Goal: Information Seeking & Learning: Find specific fact

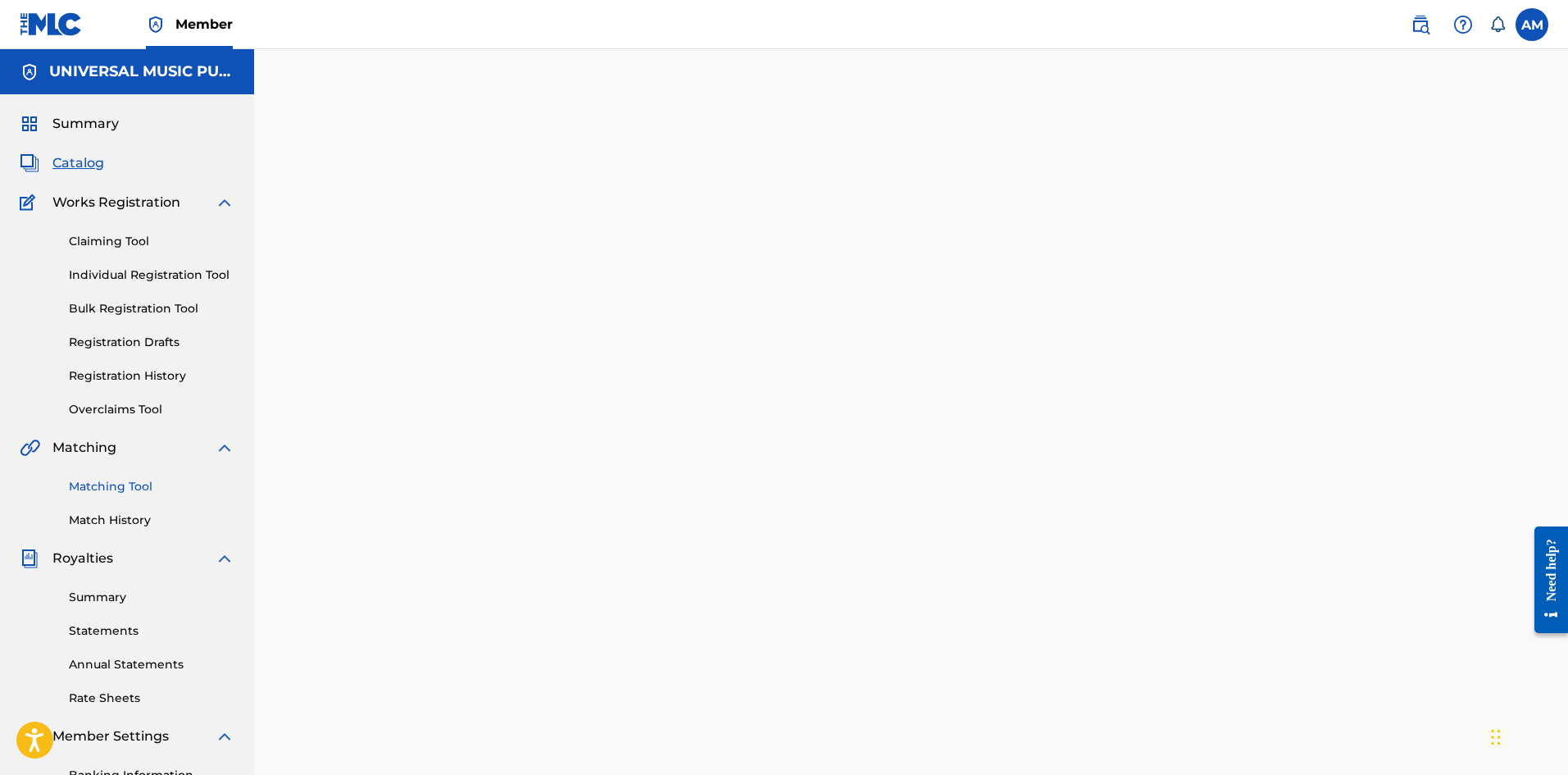
click at [114, 488] on link "Matching Tool" at bounding box center [152, 486] width 166 height 17
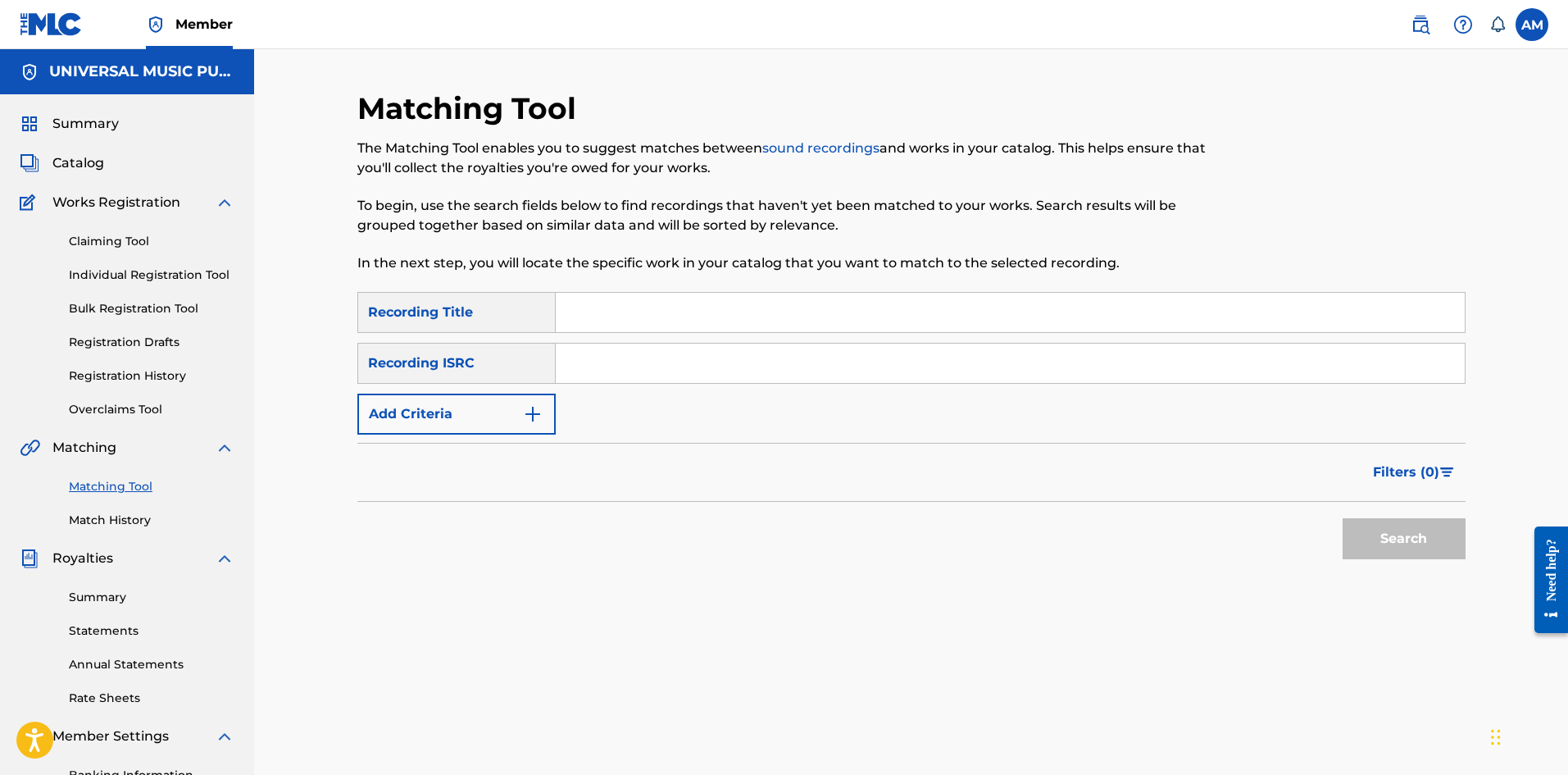
click at [632, 373] on input "Search Form" at bounding box center [1011, 363] width 909 height 40
paste input "GBARL2202484"
type input "GBARL2202484"
click at [1384, 530] on button "Search" at bounding box center [1404, 538] width 123 height 41
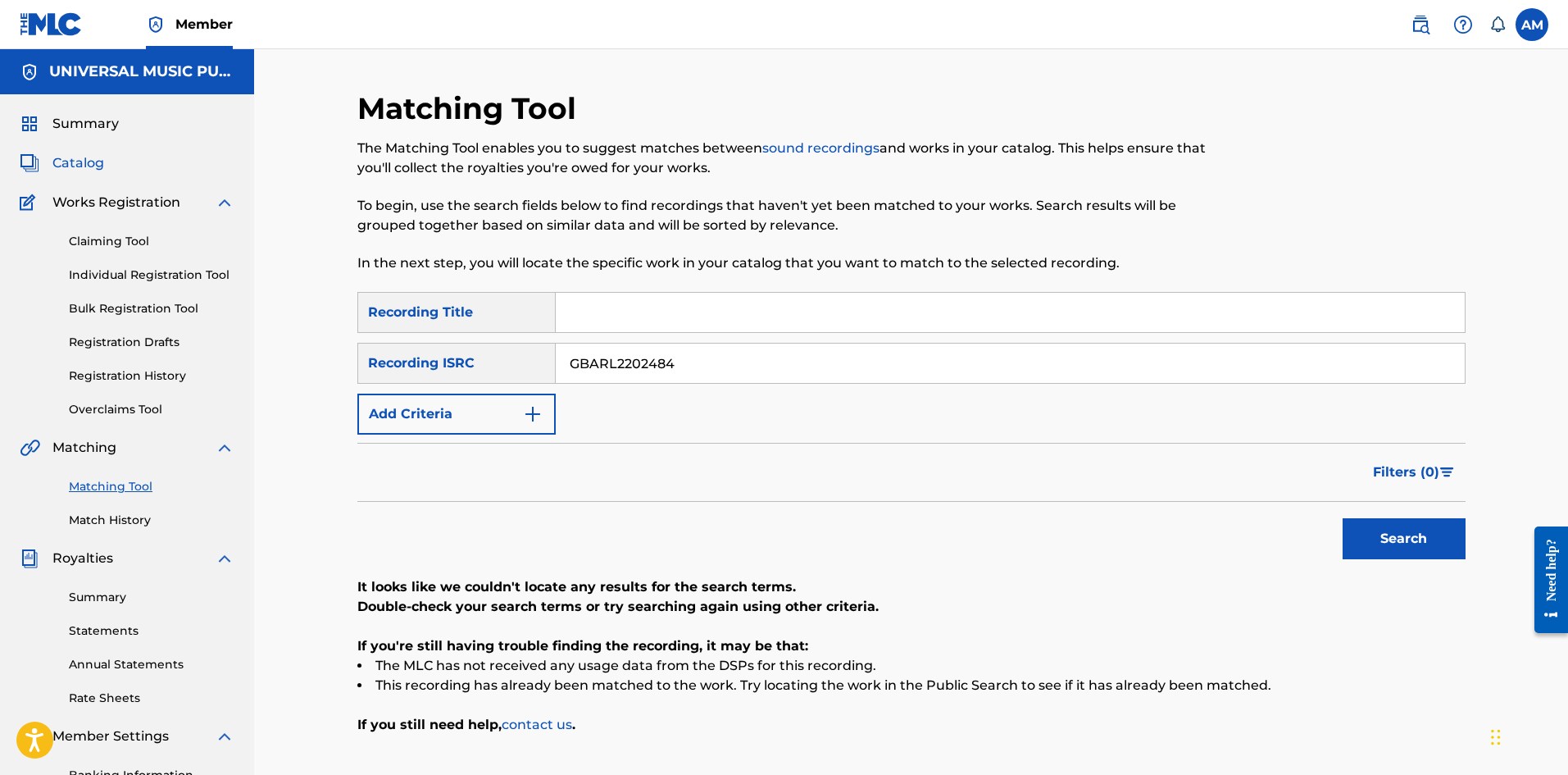
click at [98, 159] on span "Catalog" at bounding box center [77, 163] width 51 height 19
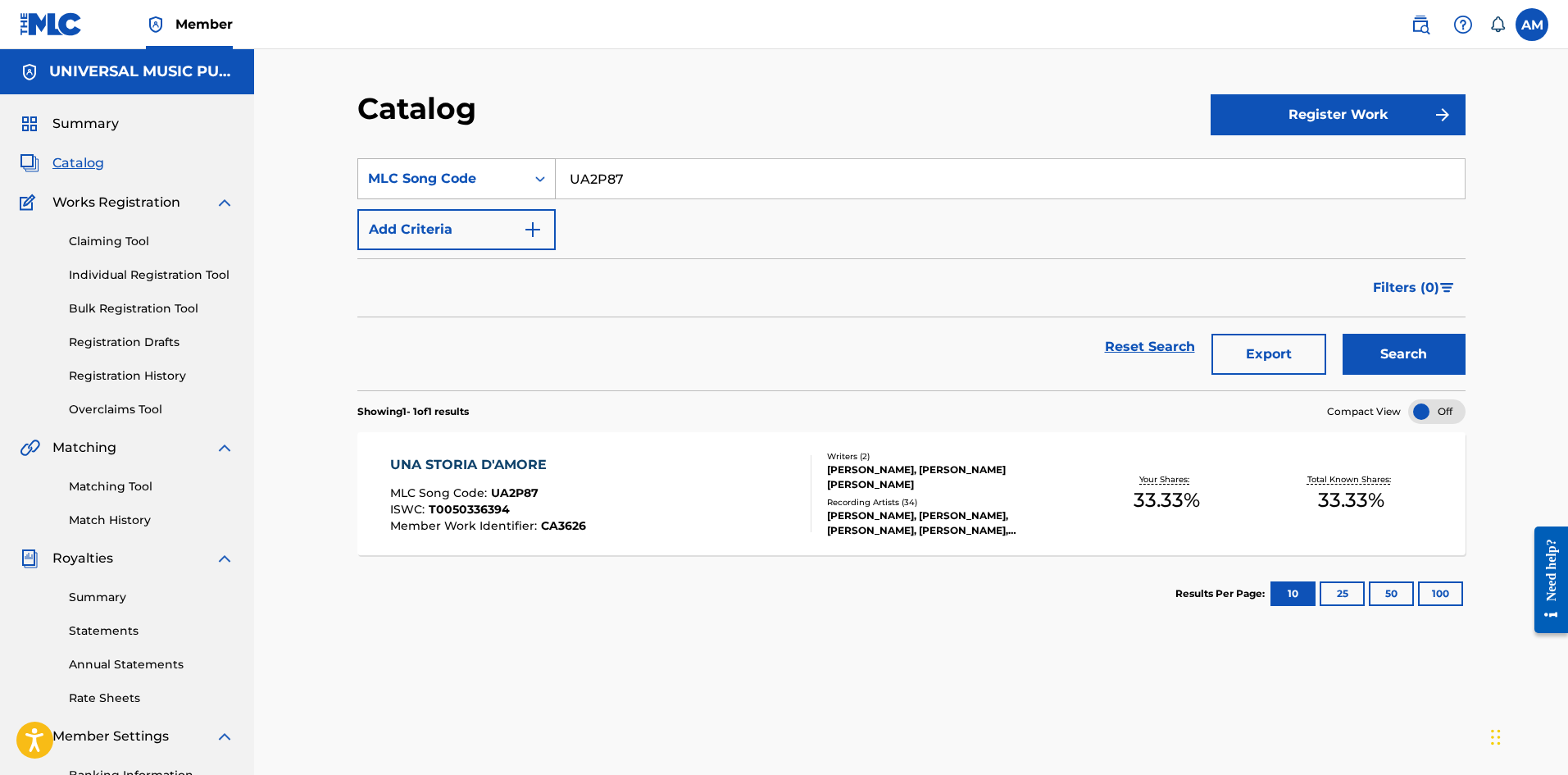
click at [494, 179] on div "MLC Song Code" at bounding box center [441, 179] width 147 height 19
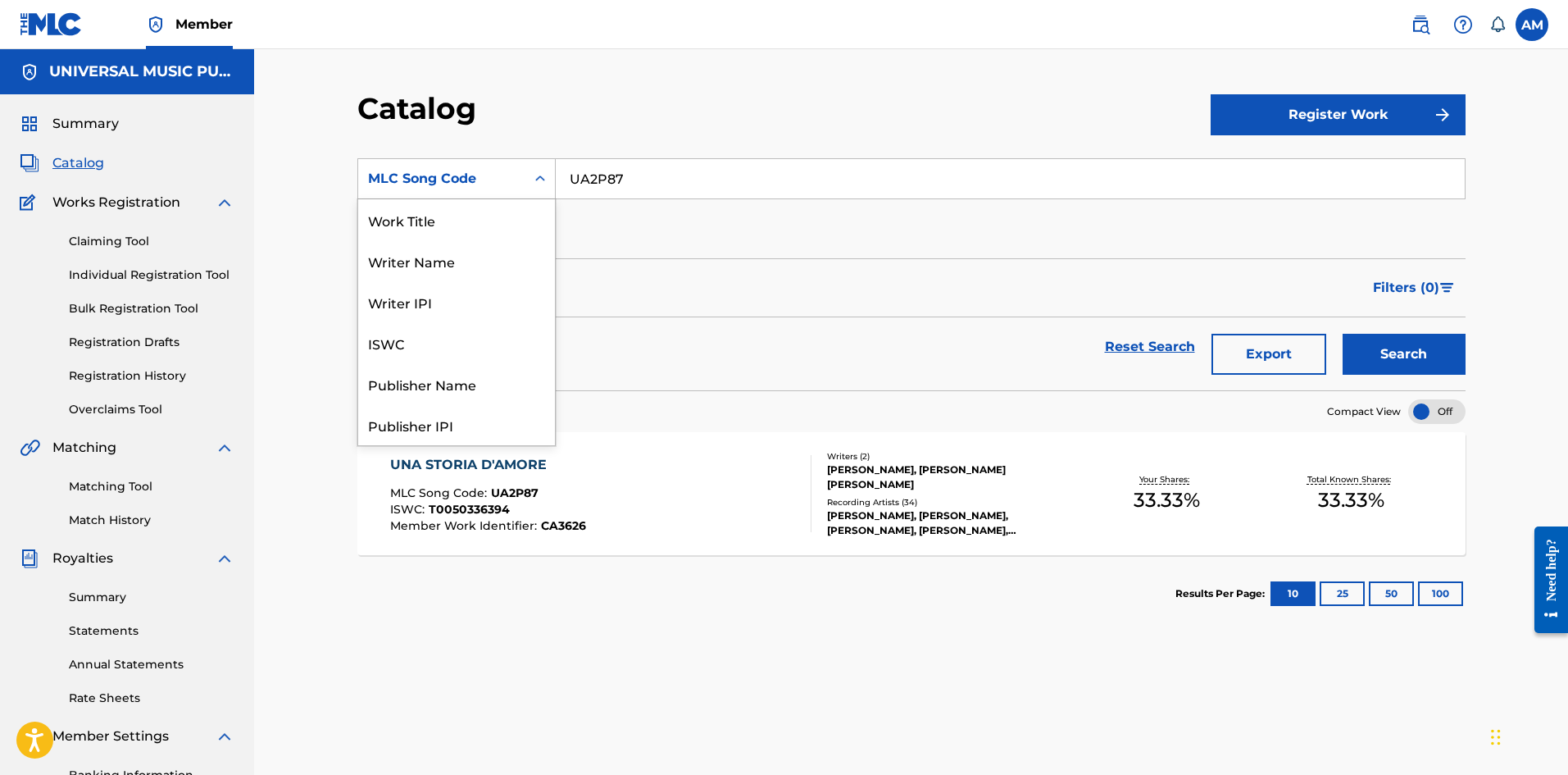
scroll to position [246, 0]
click at [419, 376] on div "ISRC" at bounding box center [456, 383] width 197 height 41
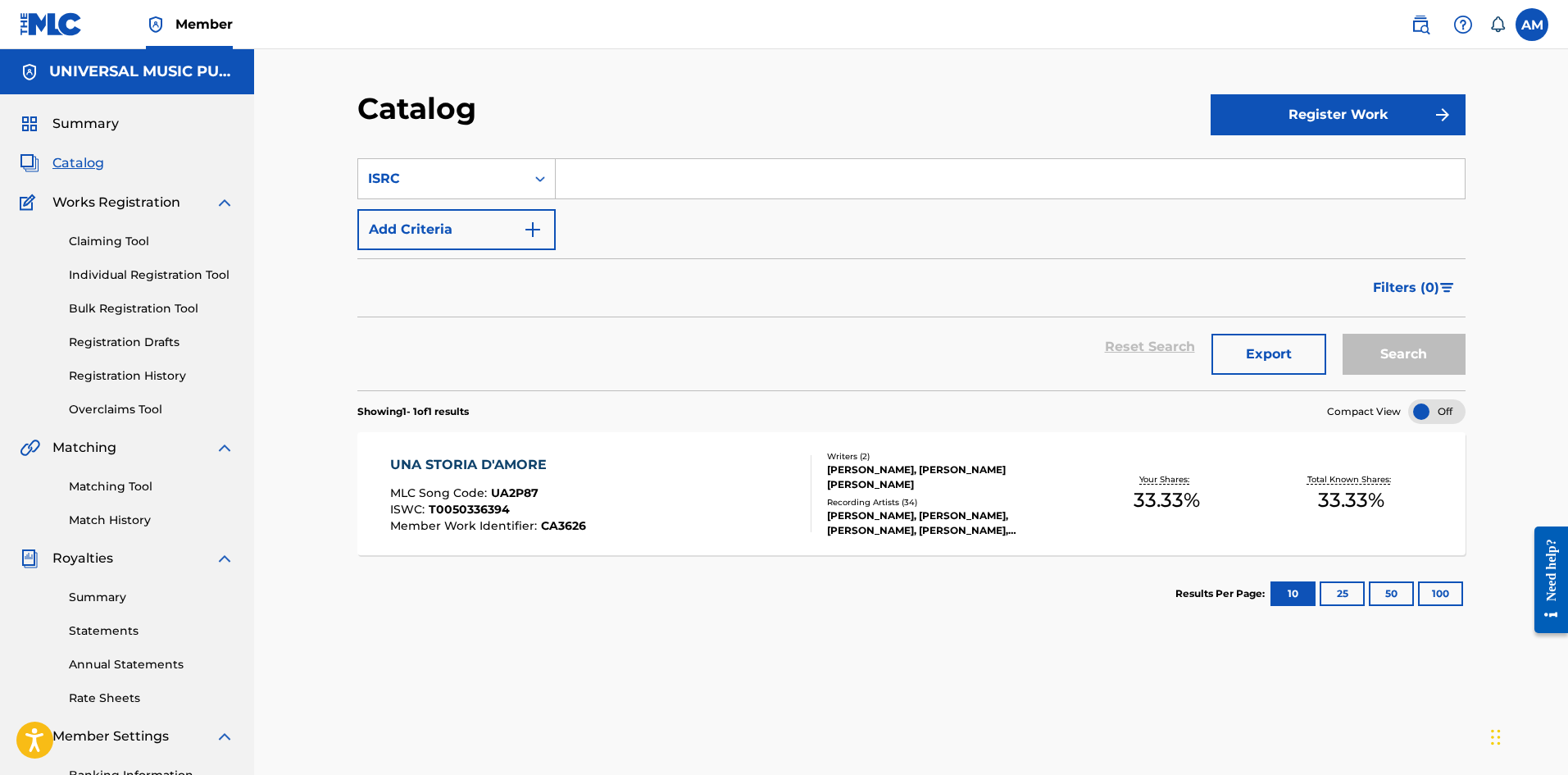
drag, startPoint x: 627, startPoint y: 211, endPoint x: 708, endPoint y: 169, distance: 91.2
click at [709, 169] on input "Search Form" at bounding box center [1011, 179] width 909 height 40
paste input "GBARL2202484"
type input "GBARL2202484"
click at [1396, 355] on button "Search" at bounding box center [1404, 354] width 123 height 41
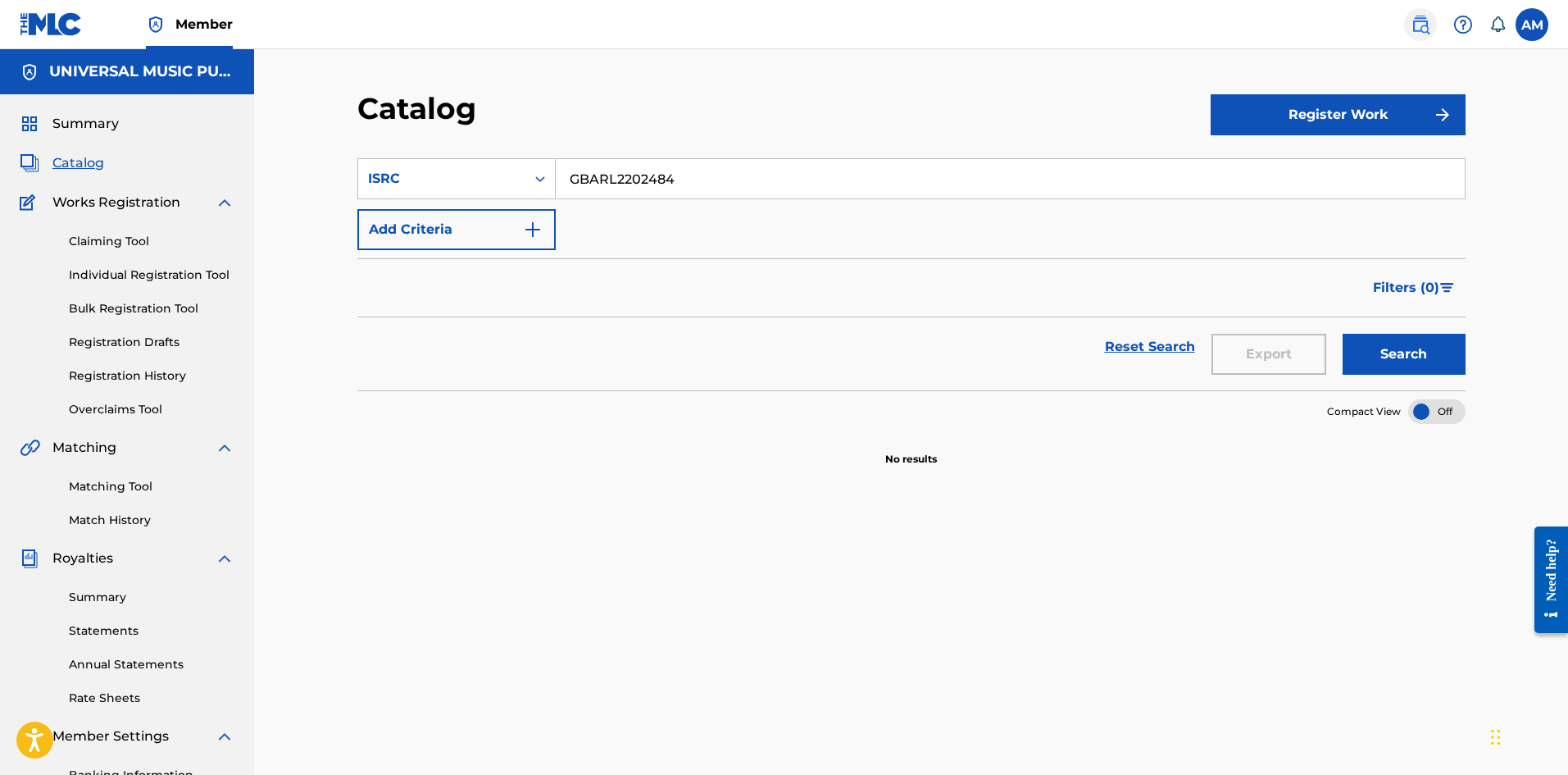
click at [1418, 19] on img at bounding box center [1420, 24] width 19 height 19
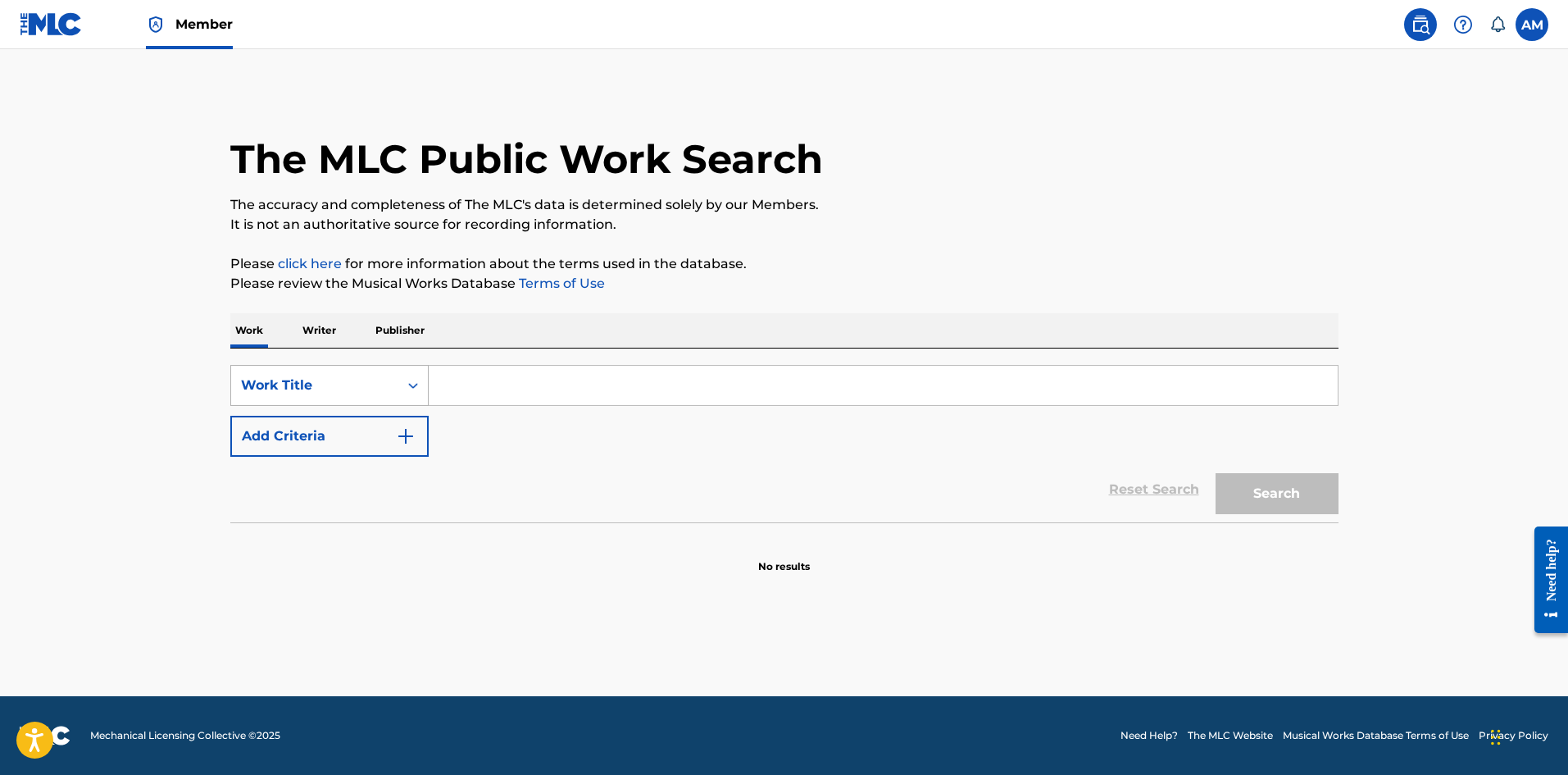
click at [289, 380] on div "Work Title" at bounding box center [314, 385] width 147 height 19
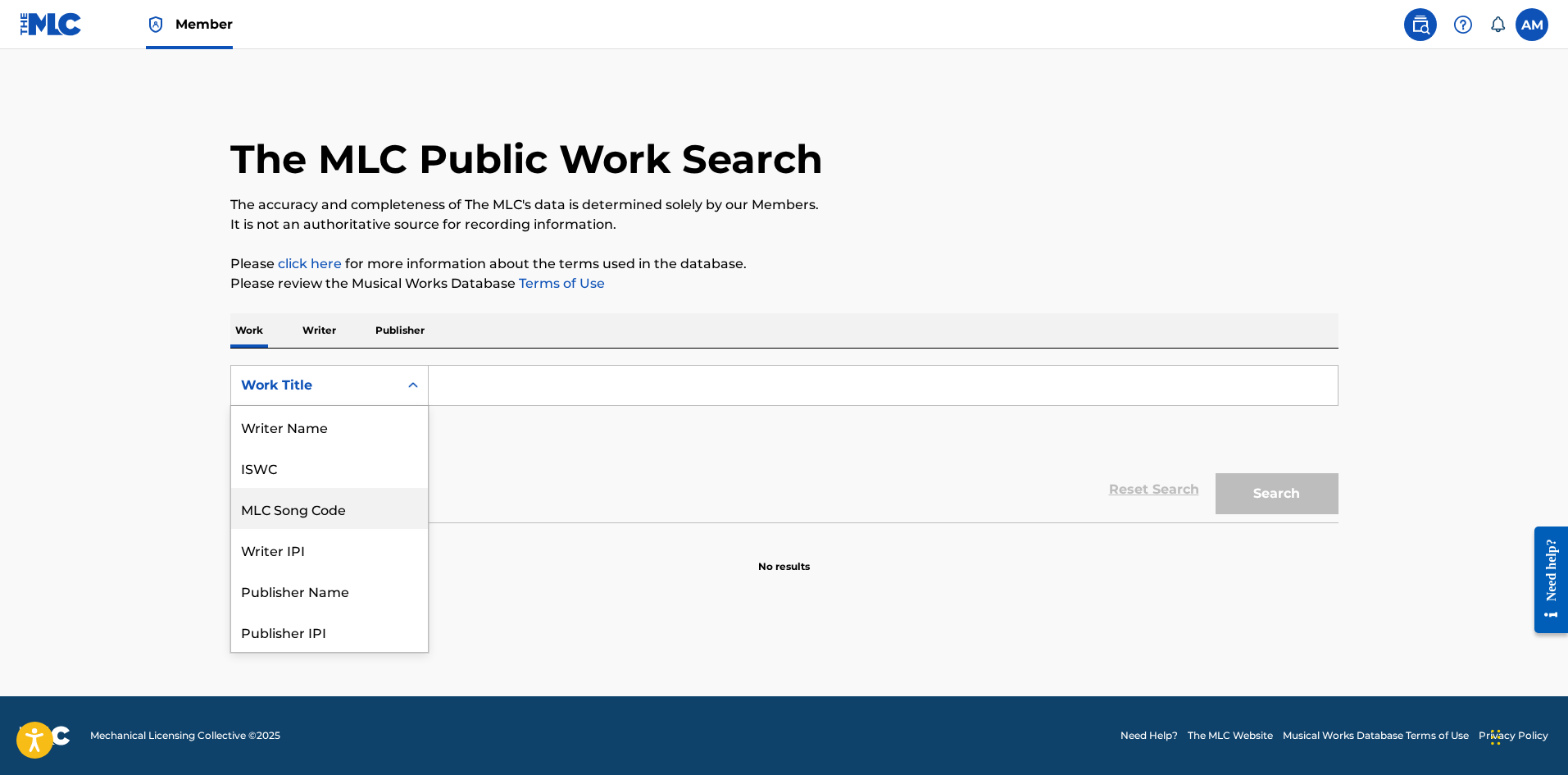
click at [160, 481] on main "The MLC Public Work Search The accuracy and completeness of The MLC's data is d…" at bounding box center [784, 372] width 1568 height 647
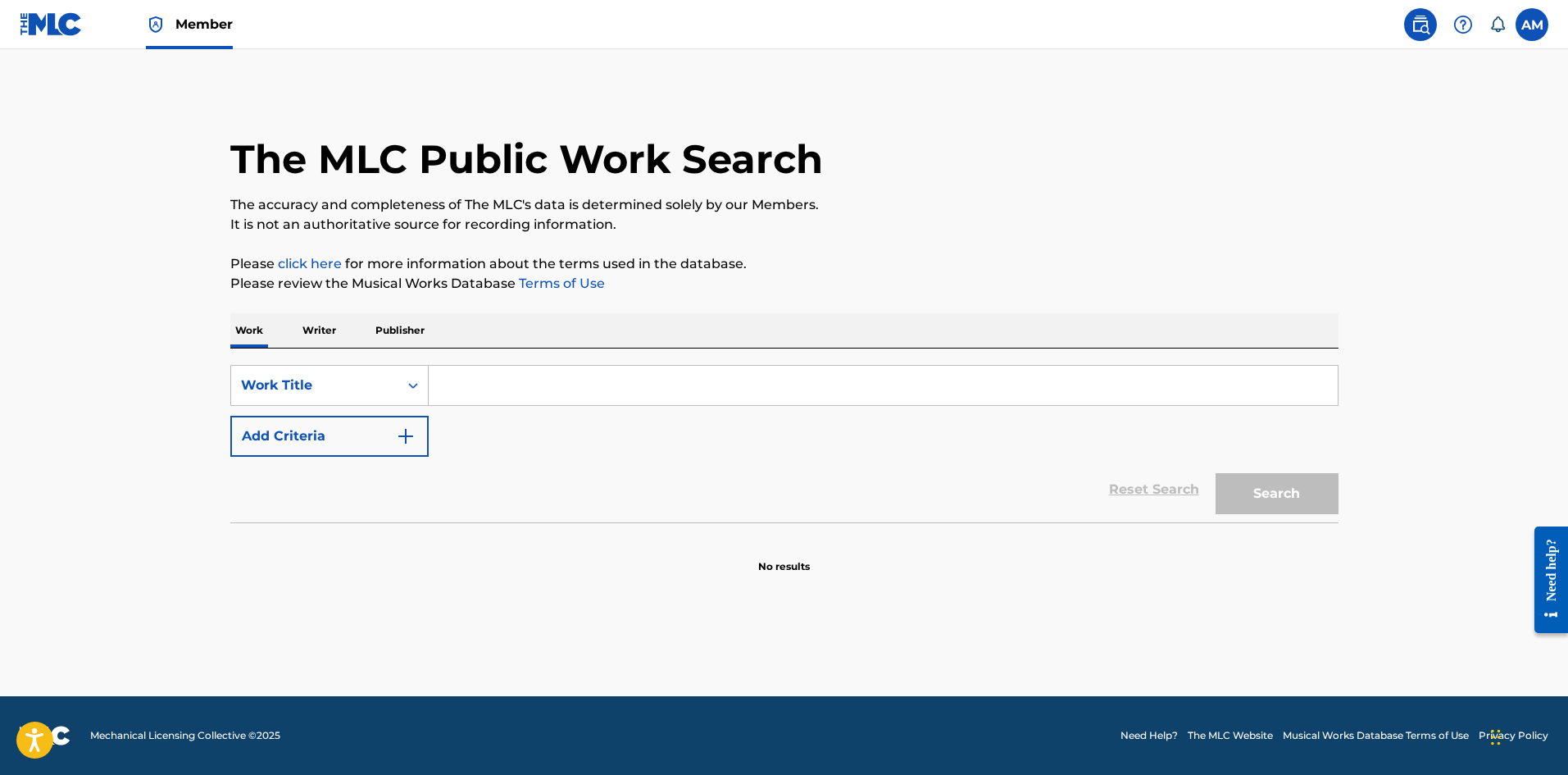
click at [525, 377] on input "Search Form" at bounding box center [883, 385] width 909 height 40
paste input "messy in heaven"
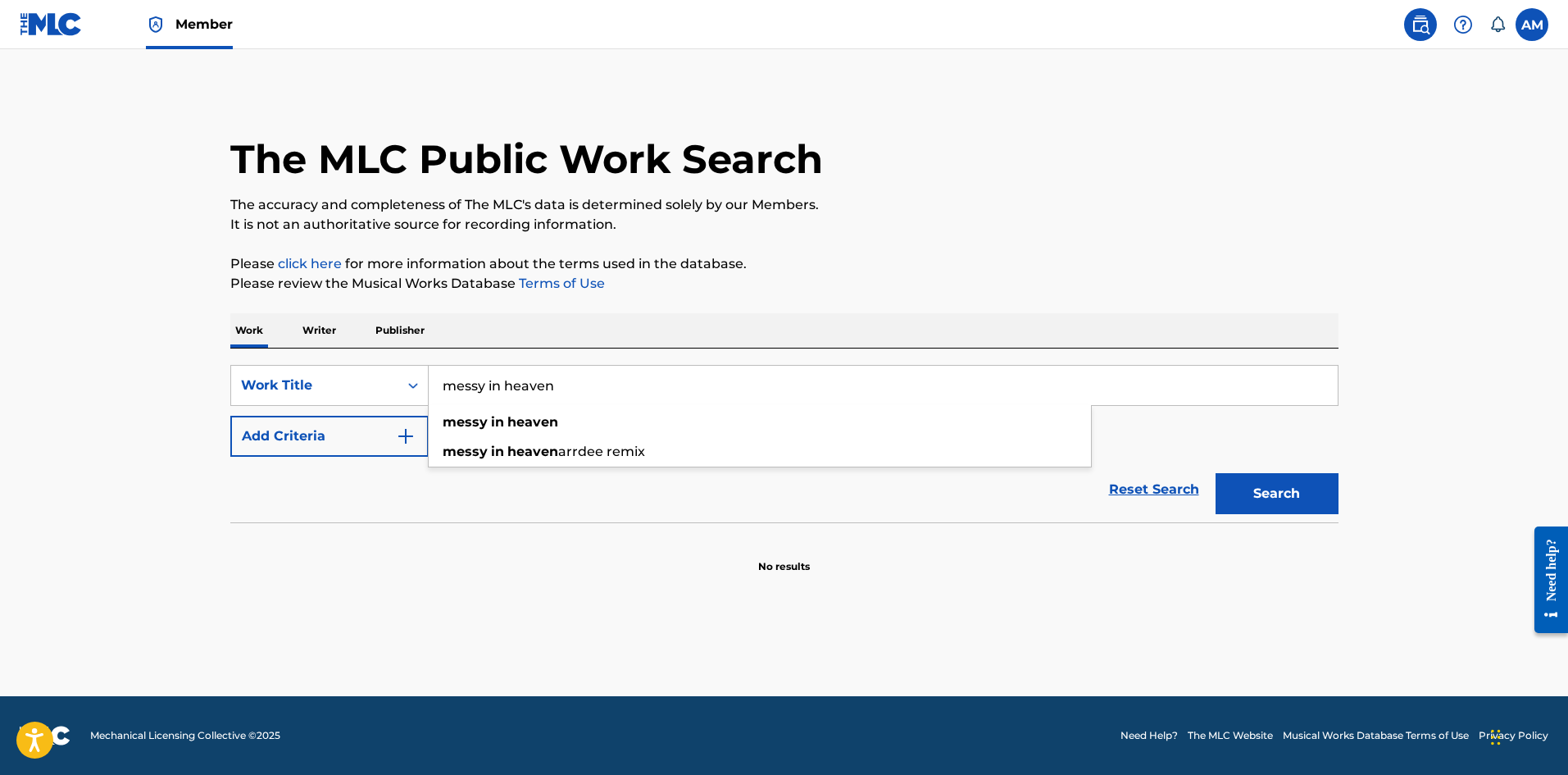
drag, startPoint x: 477, startPoint y: 391, endPoint x: 221, endPoint y: 396, distance: 256.0
click at [221, 396] on div "The MLC Public Work Search The accuracy and completeness of The MLC's data is d…" at bounding box center [784, 332] width 1148 height 484
type input "messy in heaven"
click at [327, 422] on button "Add Criteria" at bounding box center [330, 436] width 199 height 41
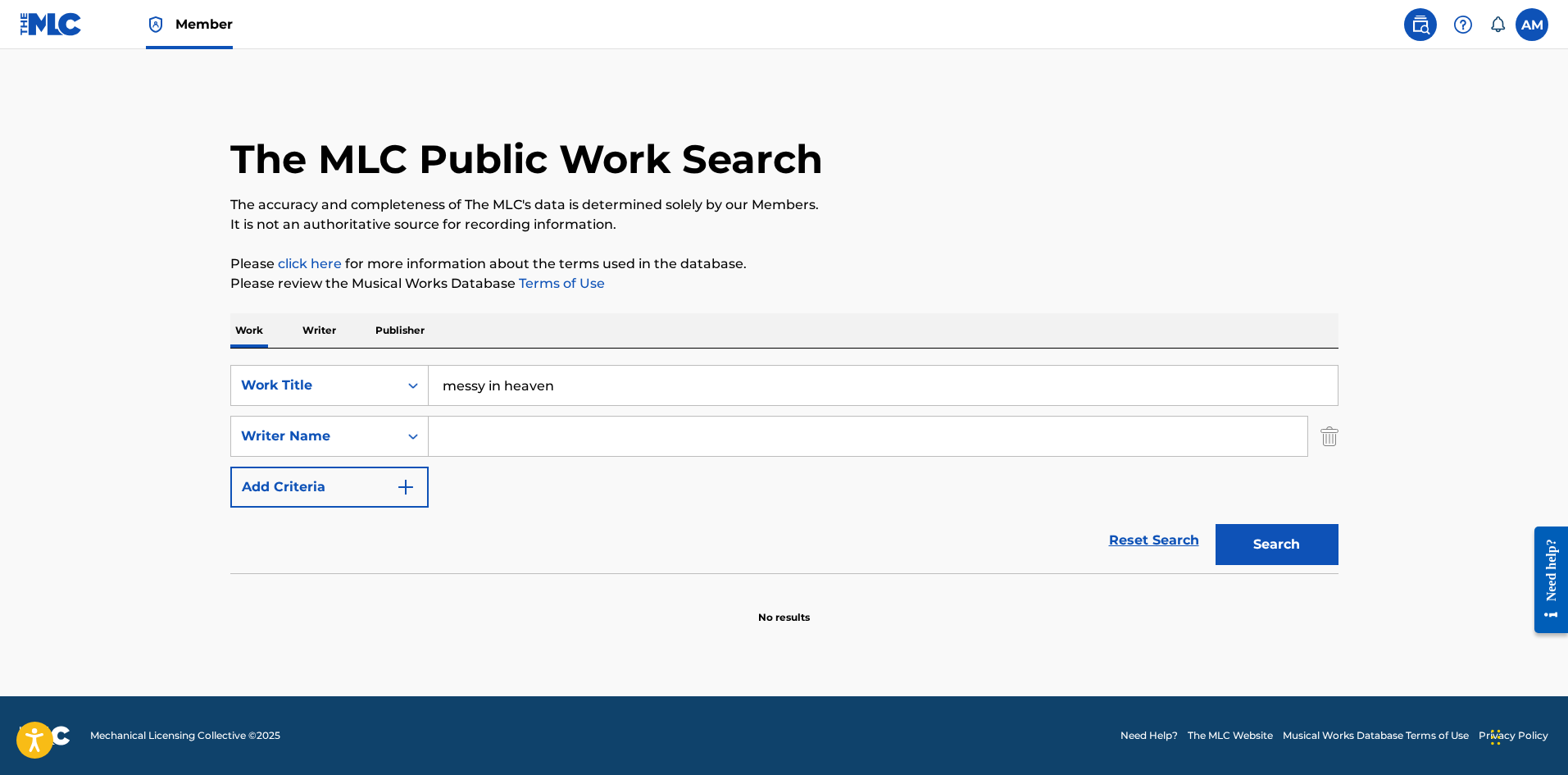
click at [488, 430] on input "Search Form" at bounding box center [867, 436] width 878 height 40
click at [544, 449] on input "Search Form" at bounding box center [867, 436] width 878 height 40
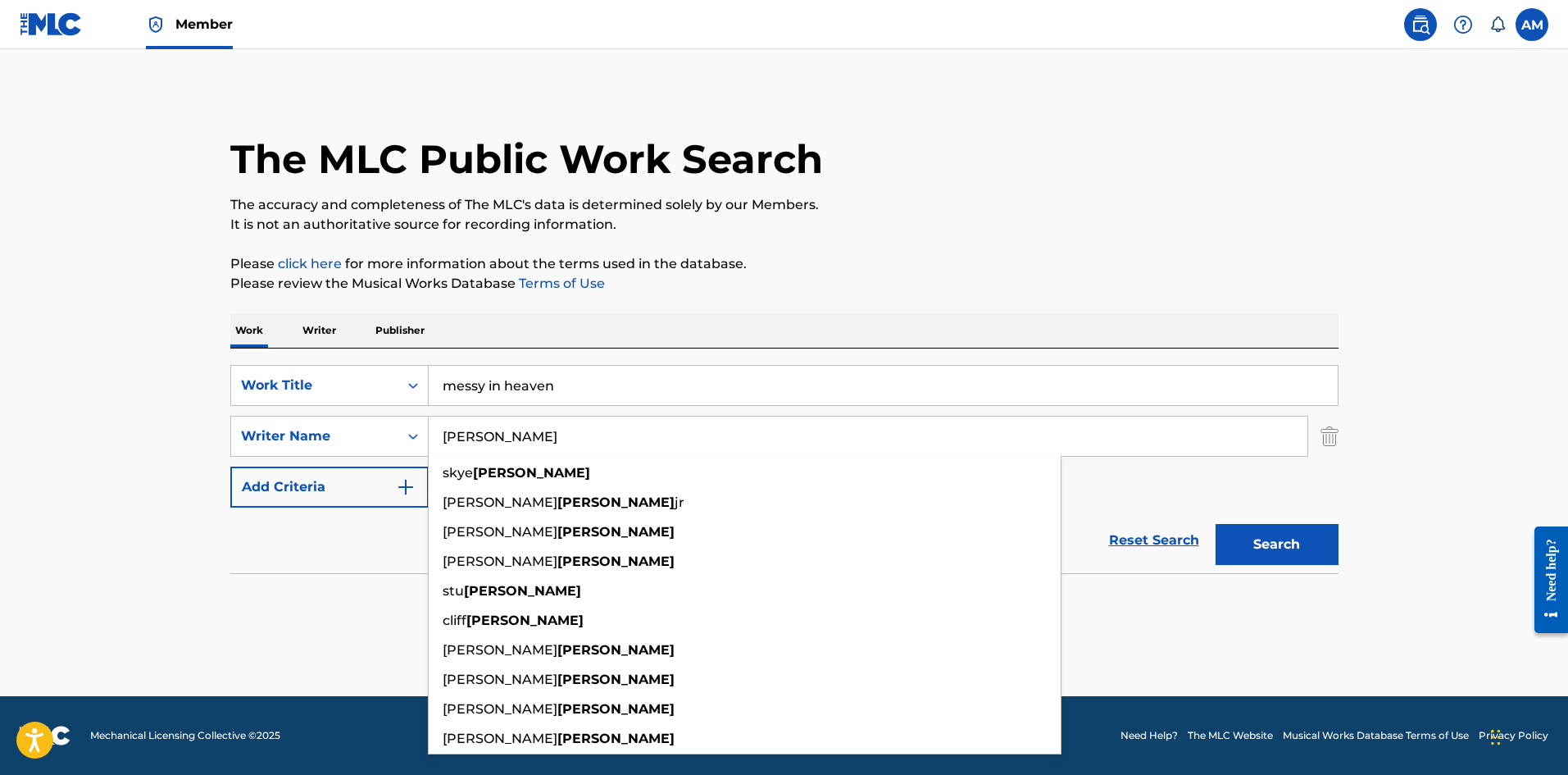
type input "newman"
click at [1216, 524] on button "Search" at bounding box center [1277, 544] width 123 height 41
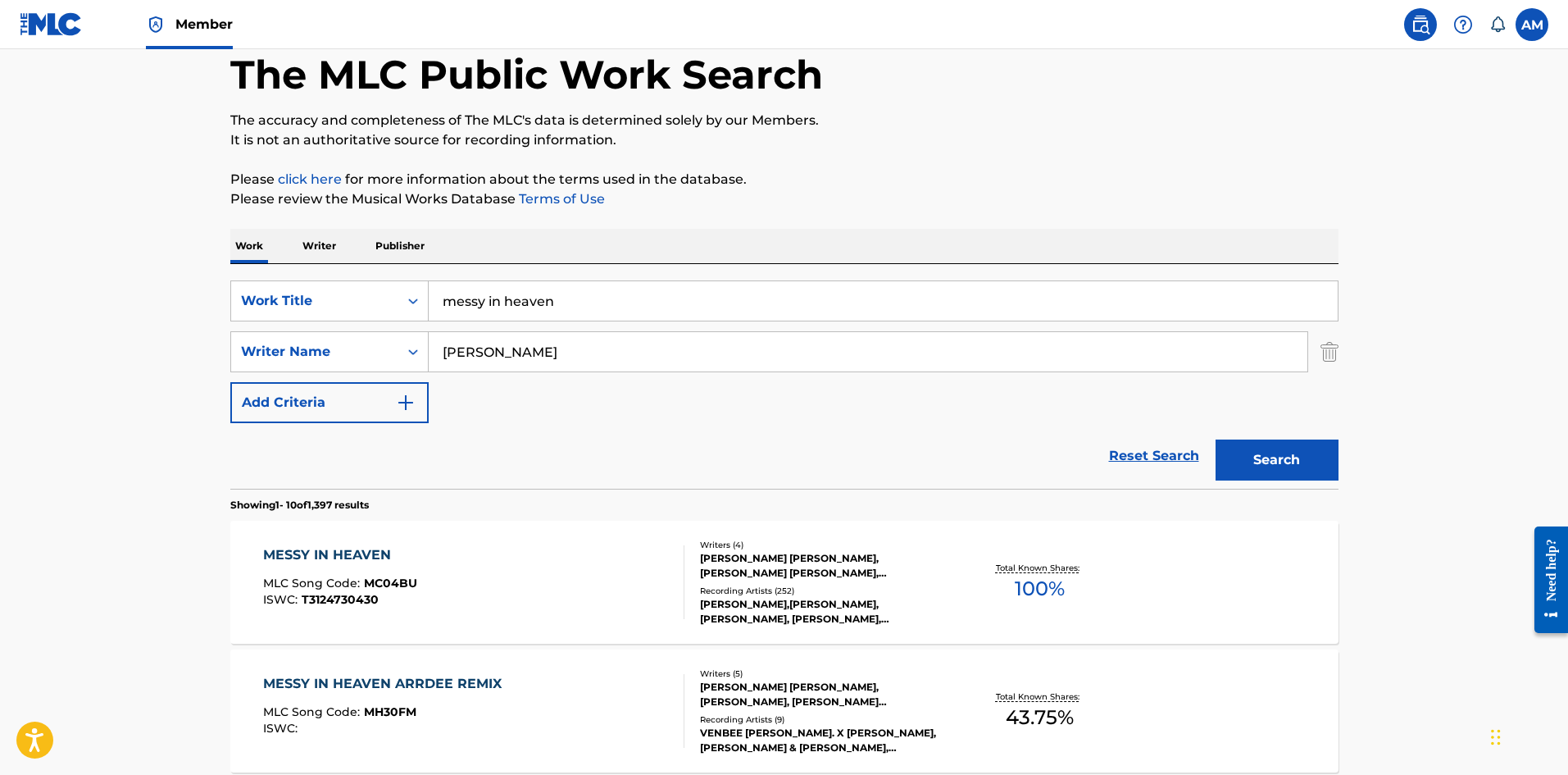
scroll to position [164, 0]
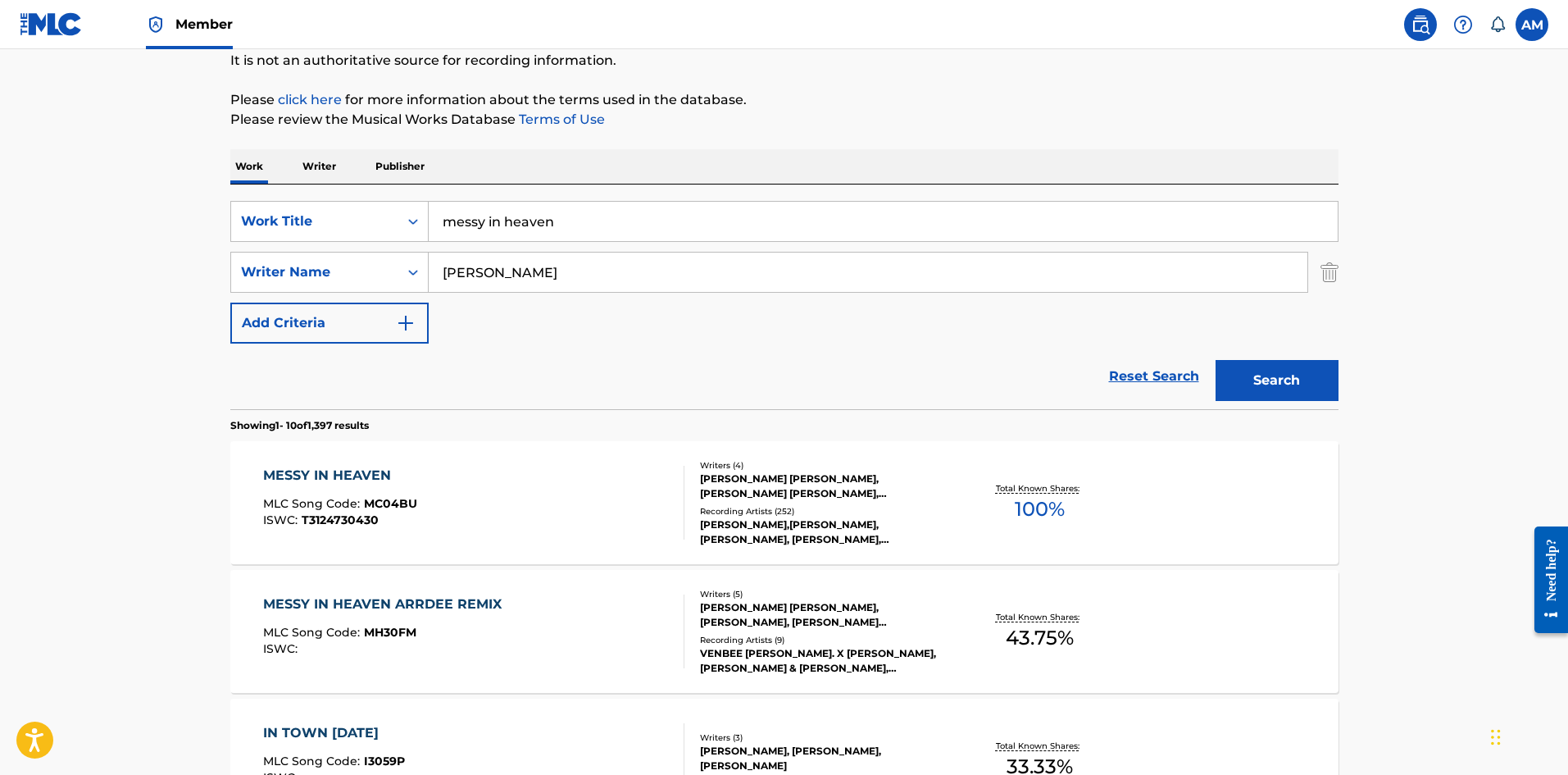
click at [627, 477] on div "MESSY IN HEAVEN MLC Song Code : MC04BU ISWC : T3124730430" at bounding box center [473, 503] width 421 height 74
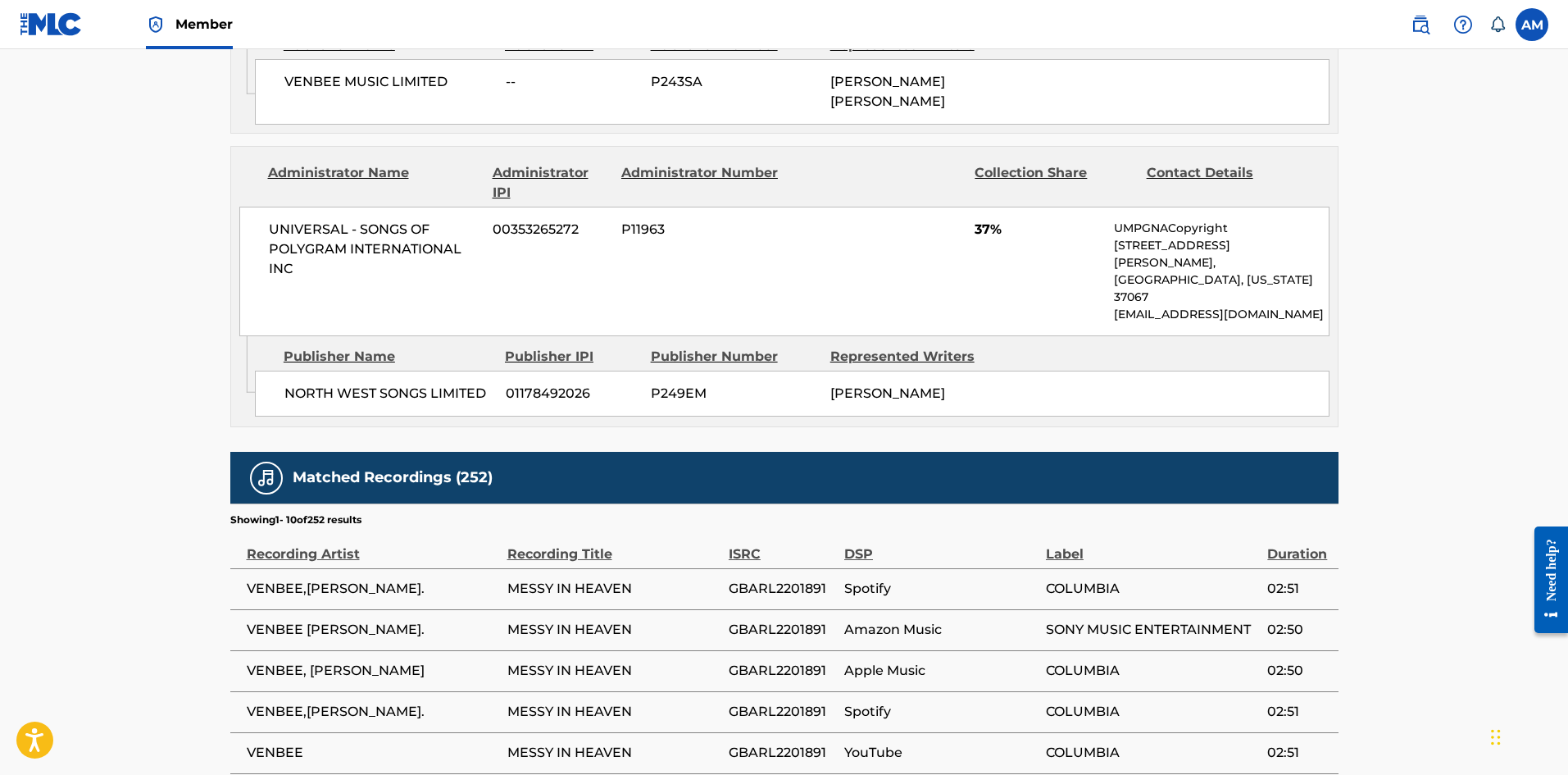
scroll to position [1312, 0]
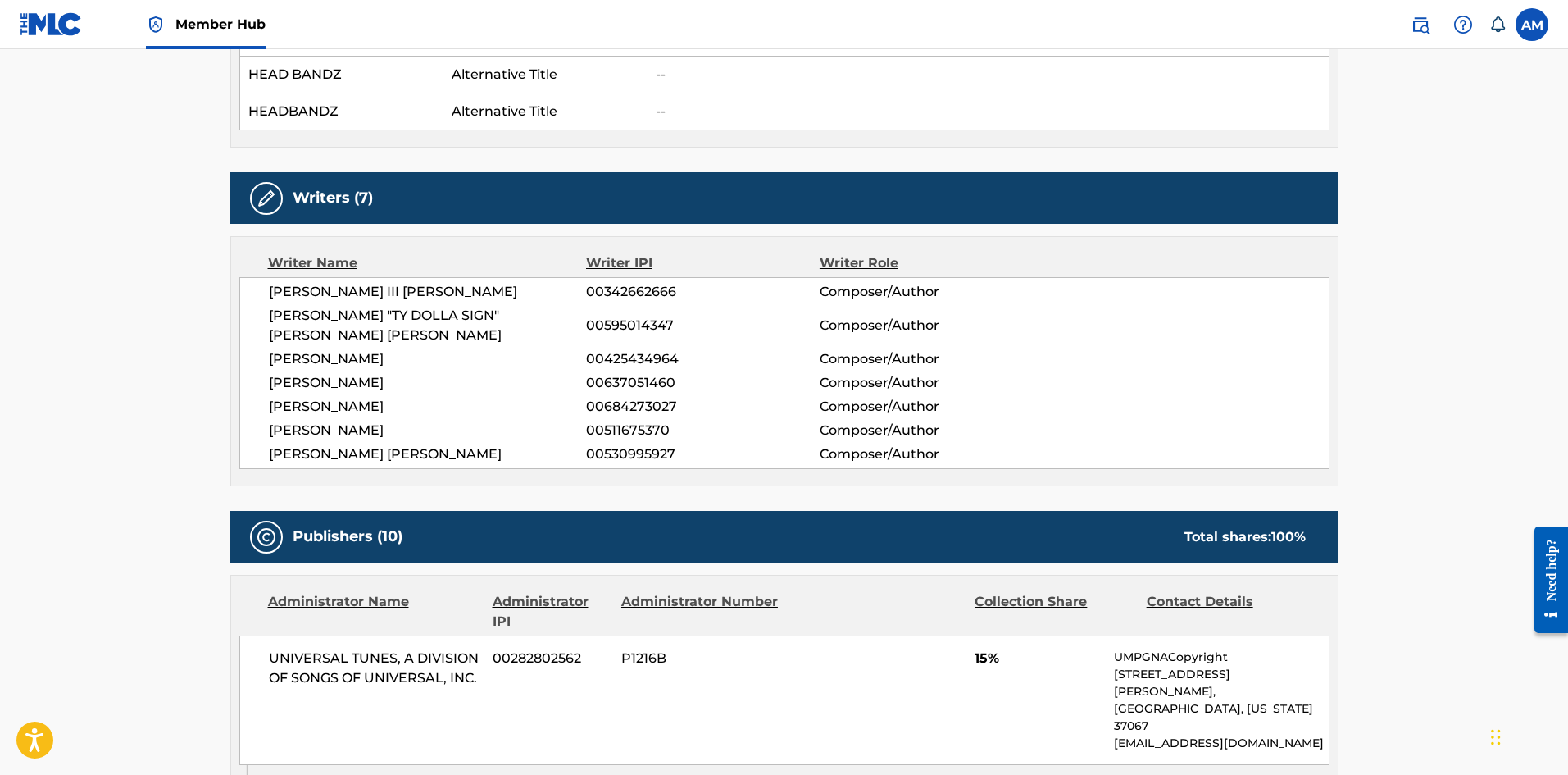
scroll to position [738, 0]
